Goal: Browse casually

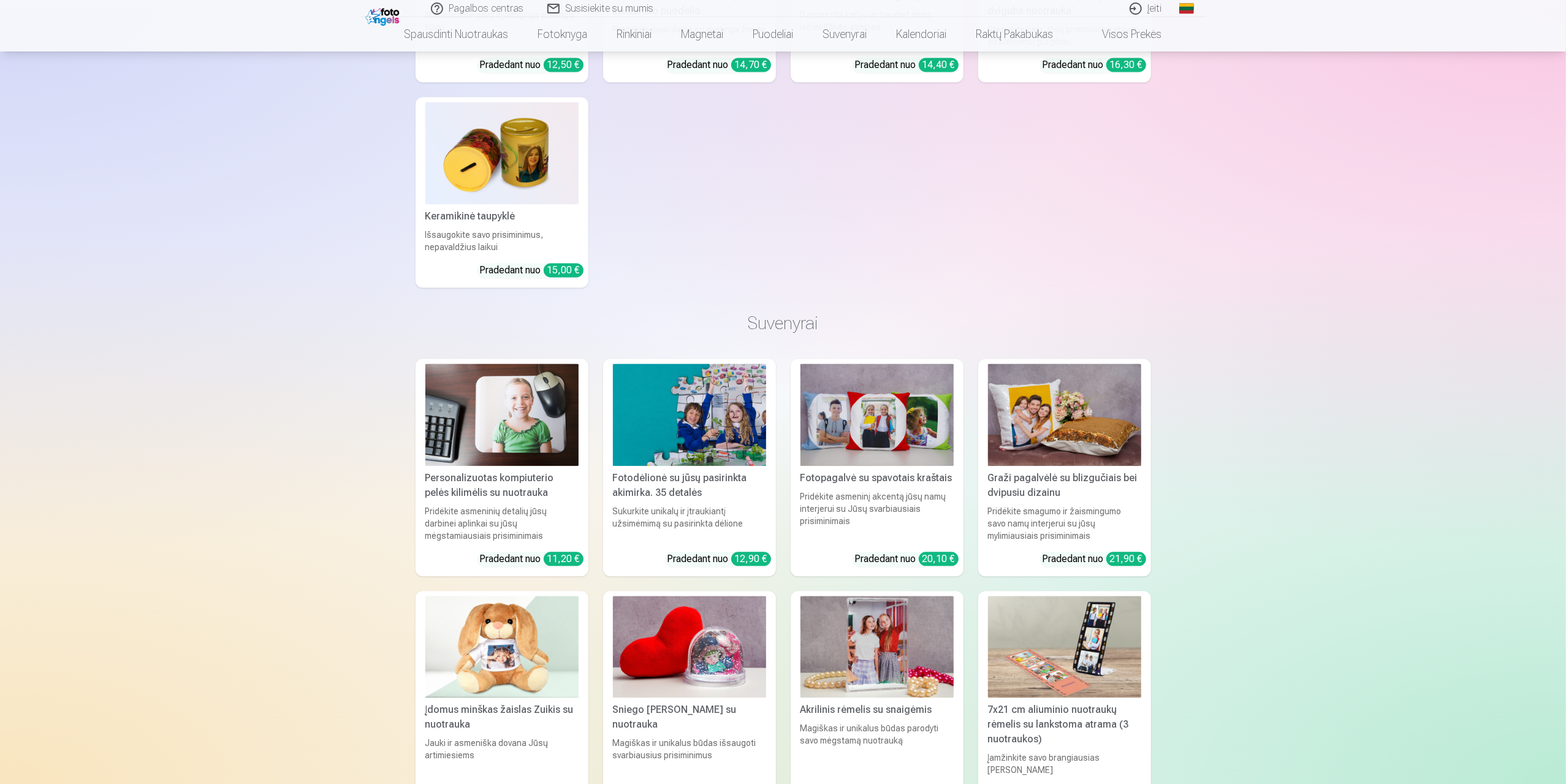
scroll to position [2696, 0]
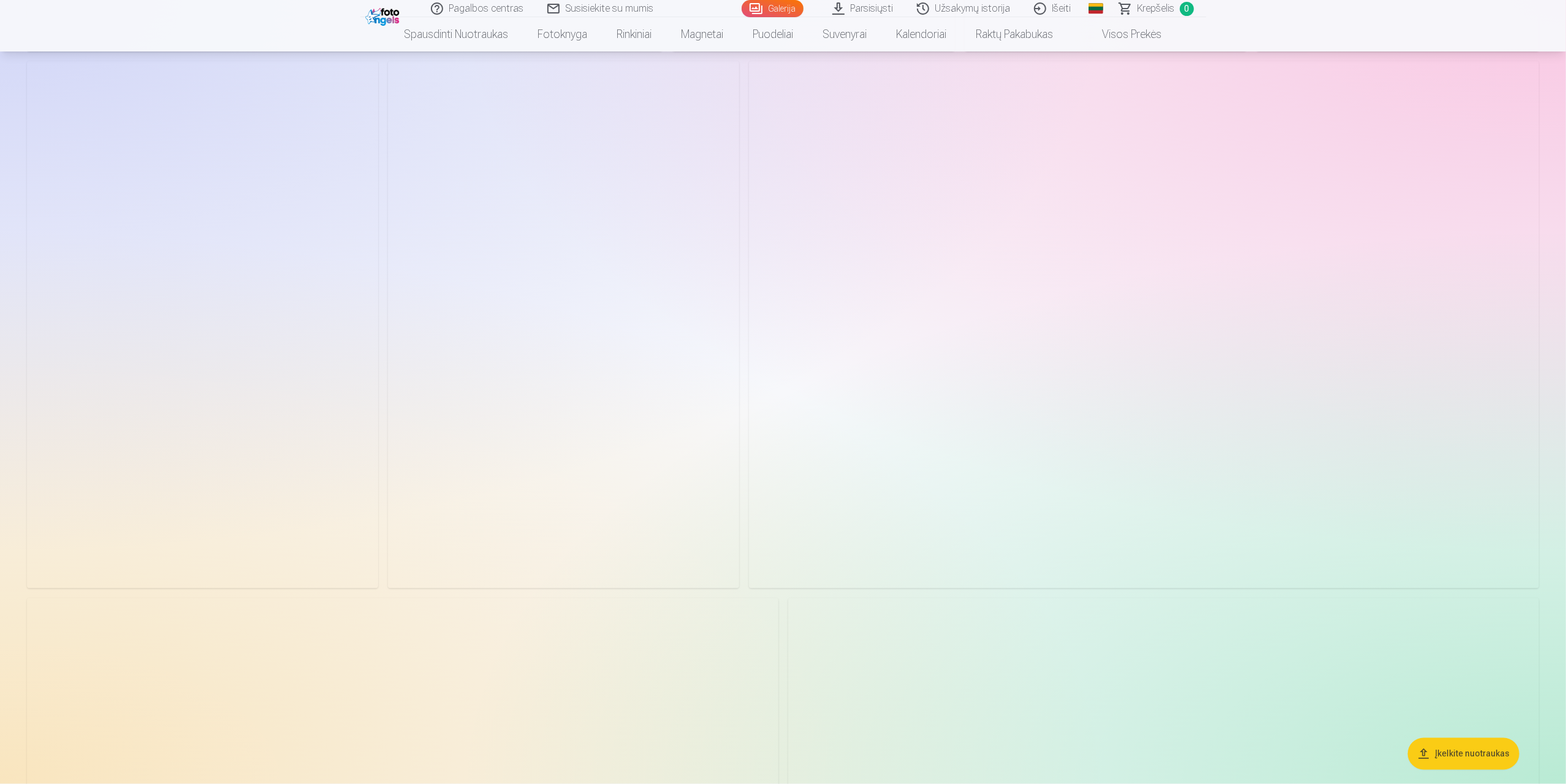
scroll to position [1838, 0]
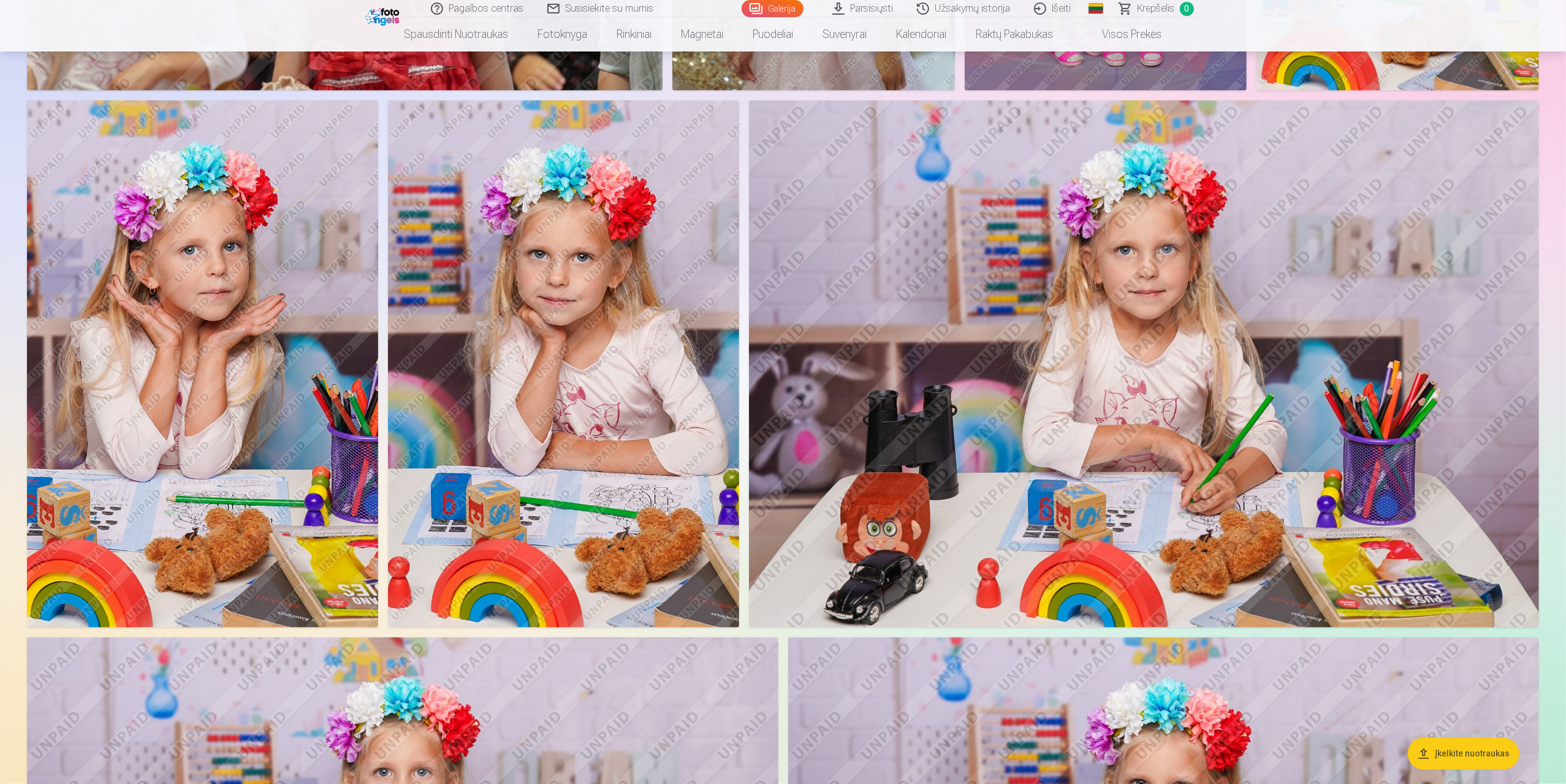
click at [542, 363] on img at bounding box center [563, 364] width 351 height 527
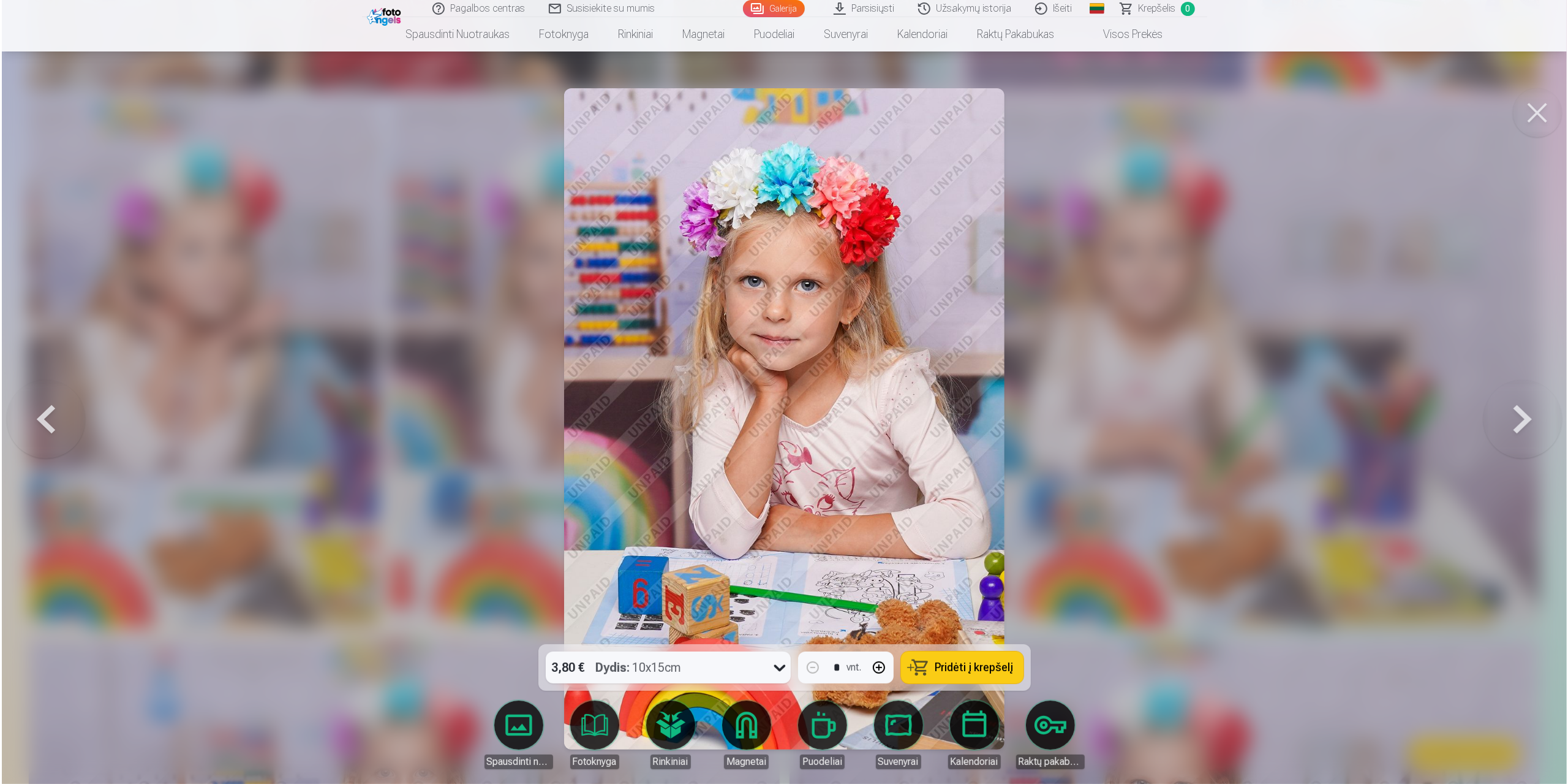
scroll to position [1841, 0]
click at [40, 411] on button at bounding box center [43, 419] width 79 height 426
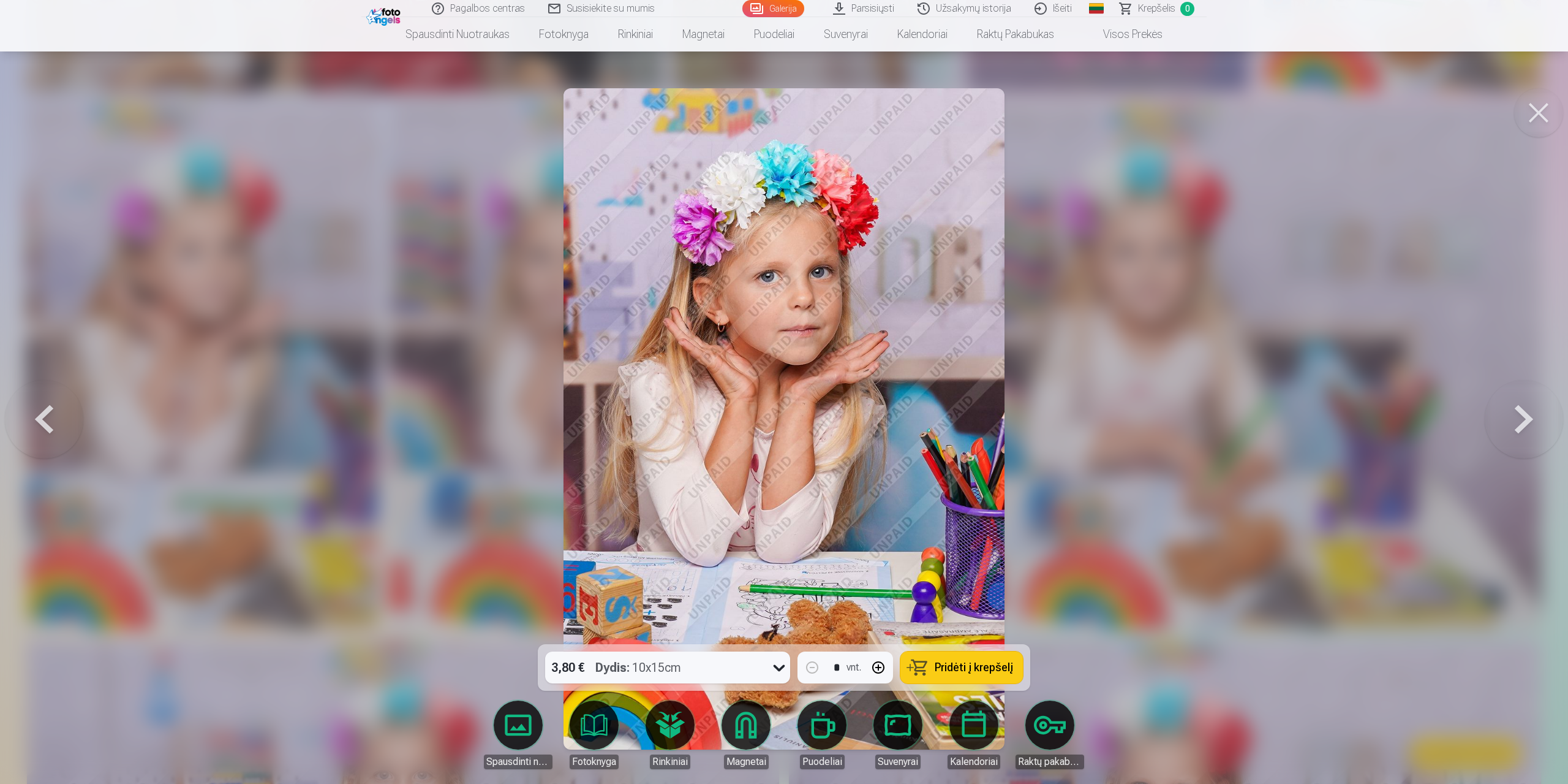
drag, startPoint x: 1543, startPoint y: 103, endPoint x: 1515, endPoint y: 116, distance: 30.9
click at [1542, 103] on button at bounding box center [1538, 113] width 49 height 49
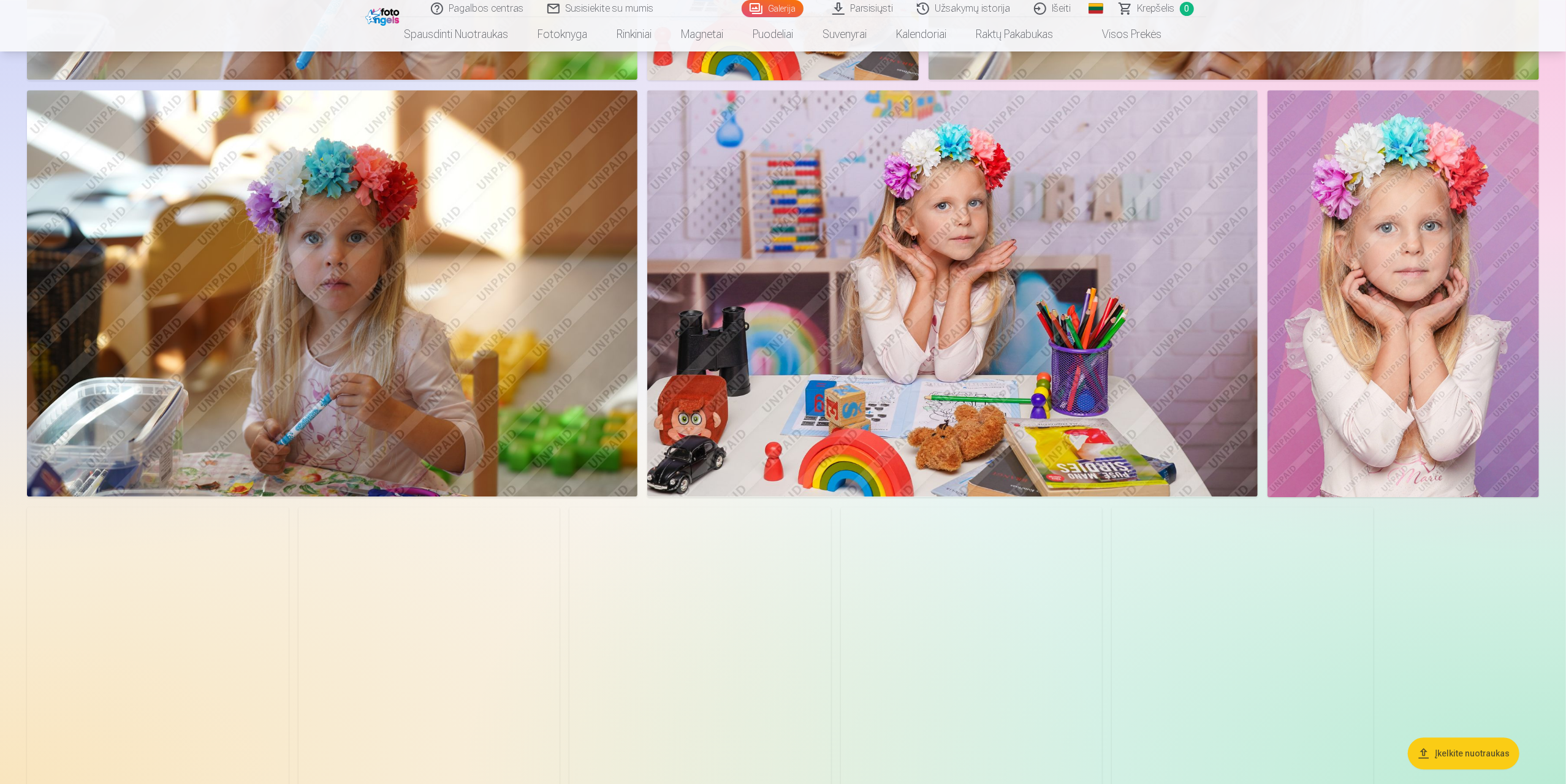
scroll to position [3309, 0]
